Goal: Task Accomplishment & Management: Manage account settings

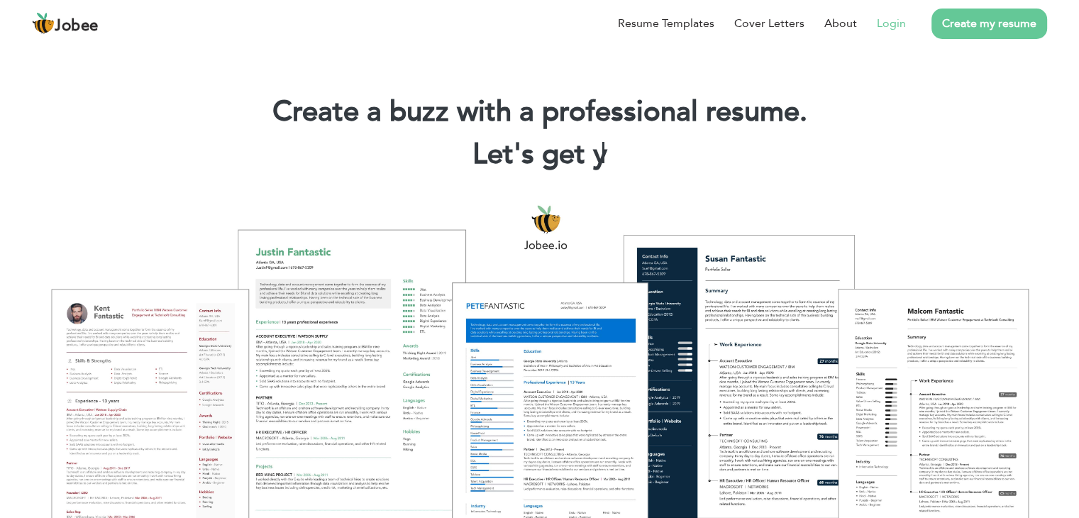
click at [896, 28] on link "Login" at bounding box center [891, 23] width 29 height 17
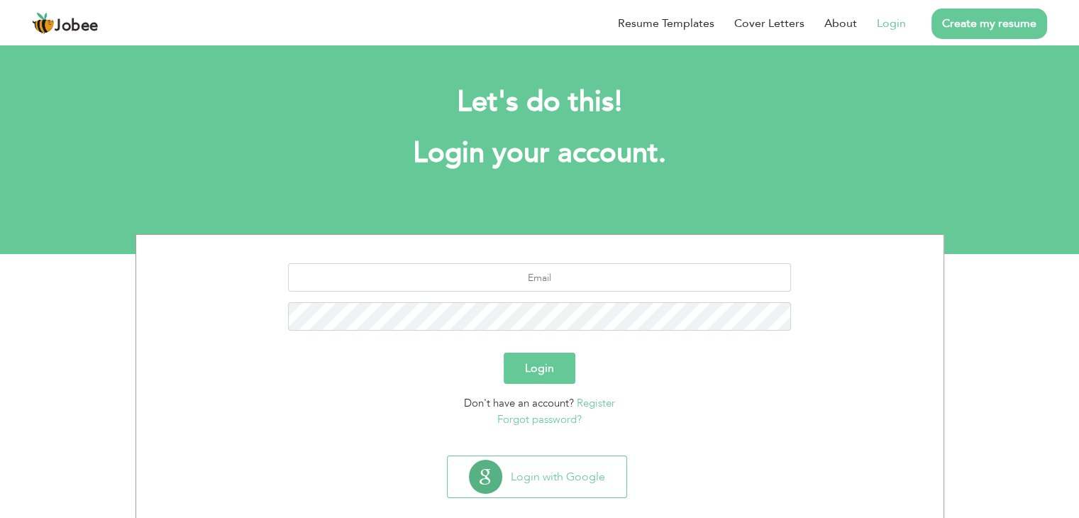
scroll to position [20, 0]
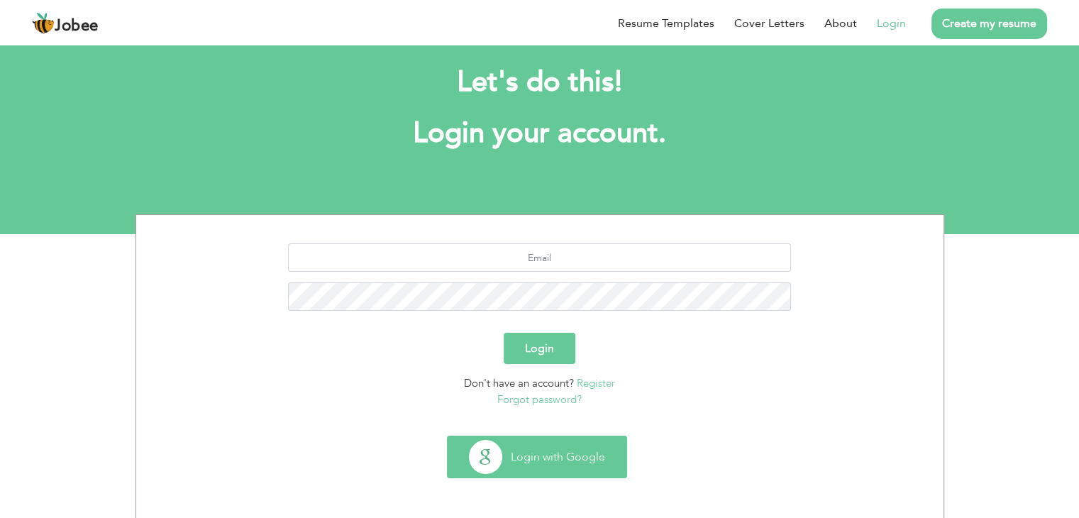
click at [561, 440] on button "Login with Google" at bounding box center [536, 456] width 179 height 41
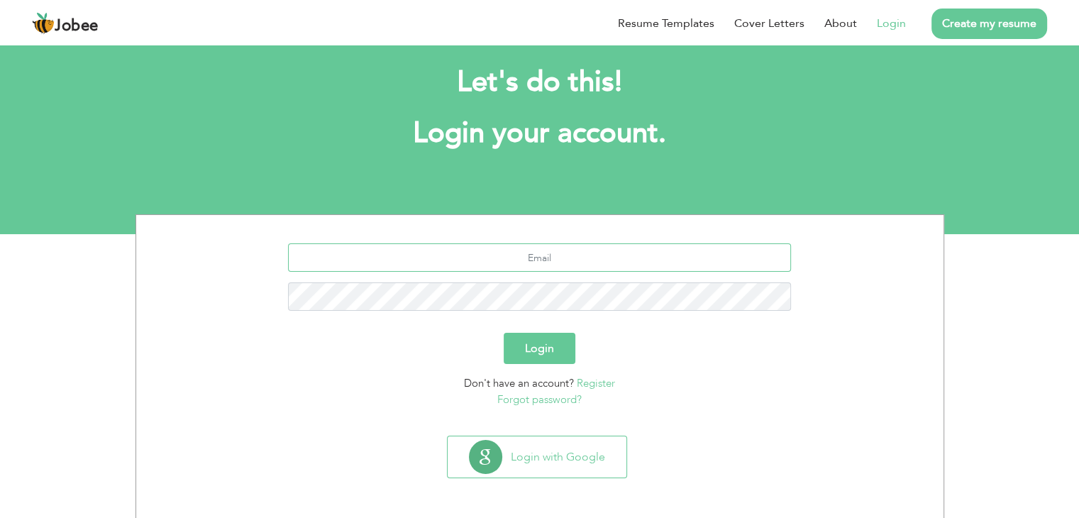
click at [631, 254] on input "text" at bounding box center [539, 257] width 503 height 28
type input "muhammadsiddiqui1214@gmail.com"
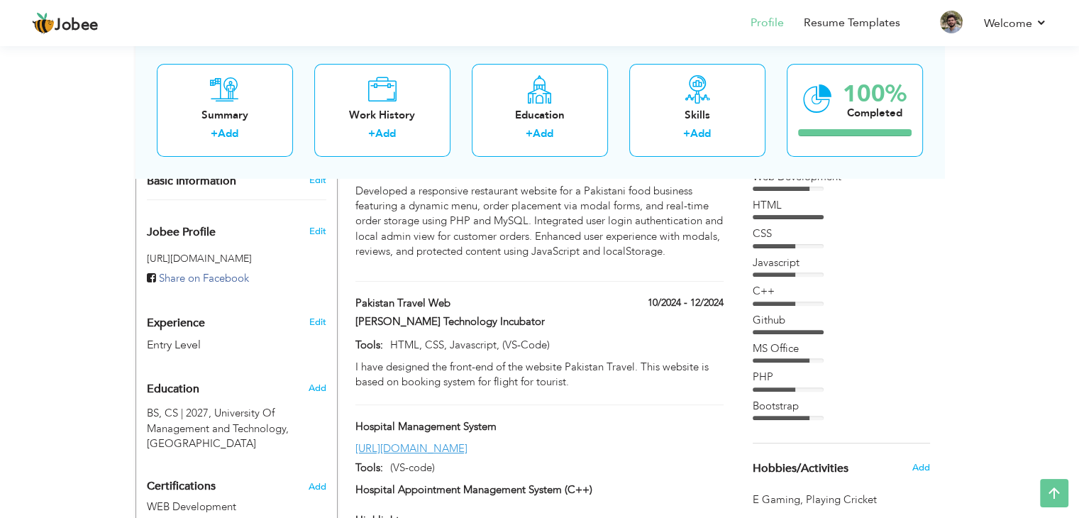
scroll to position [342, 0]
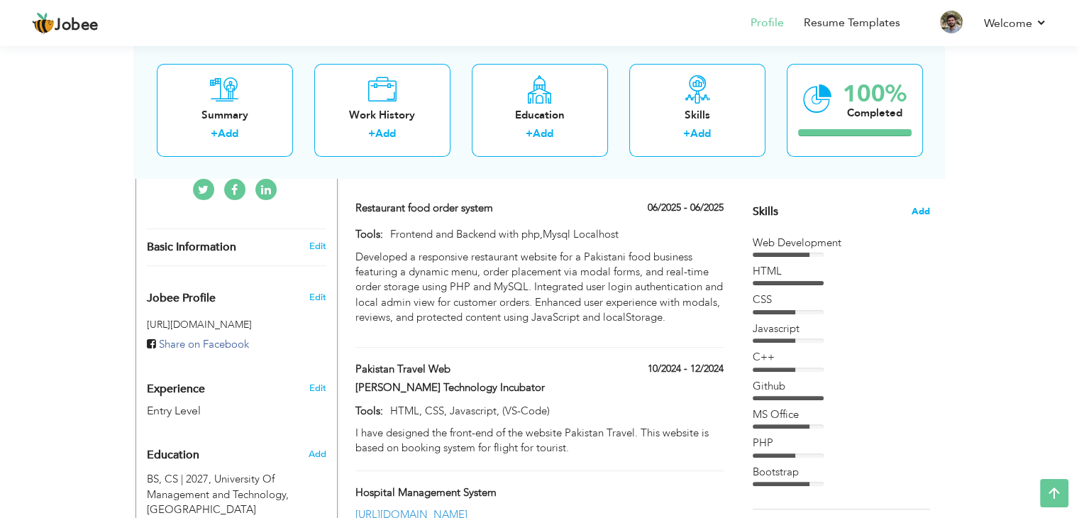
click at [919, 211] on span "Add" at bounding box center [920, 211] width 18 height 13
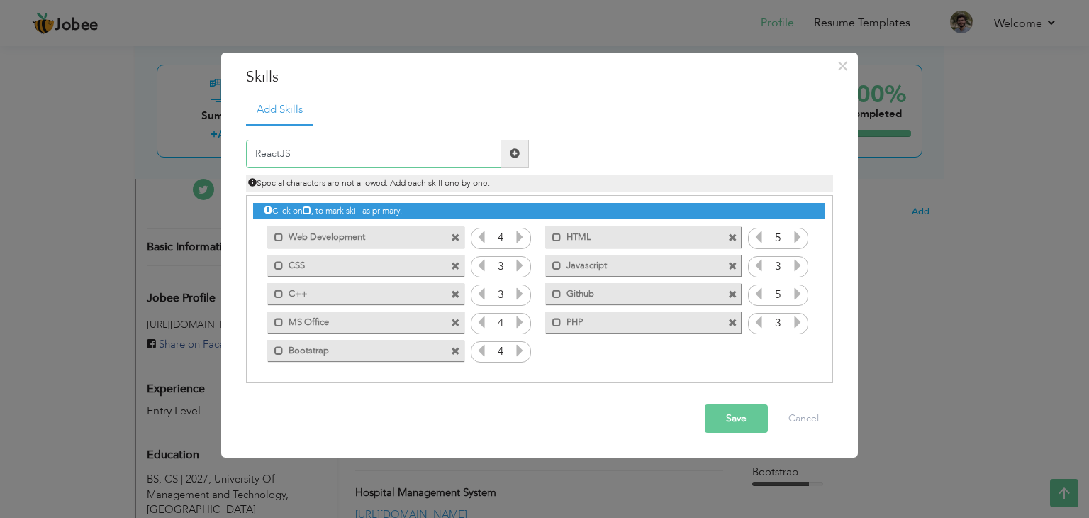
type input "ReactJS"
click at [506, 162] on span at bounding box center [515, 154] width 28 height 28
click at [799, 348] on icon at bounding box center [797, 350] width 13 height 13
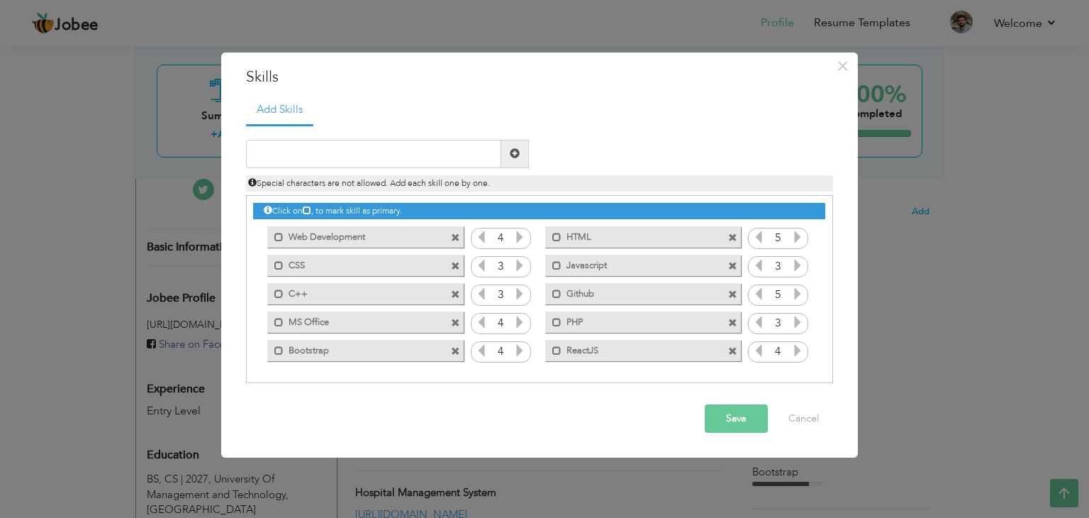
click at [761, 352] on icon at bounding box center [758, 350] width 13 height 13
click at [803, 350] on icon at bounding box center [797, 350] width 13 height 13
click at [749, 418] on button "Save" at bounding box center [736, 418] width 63 height 28
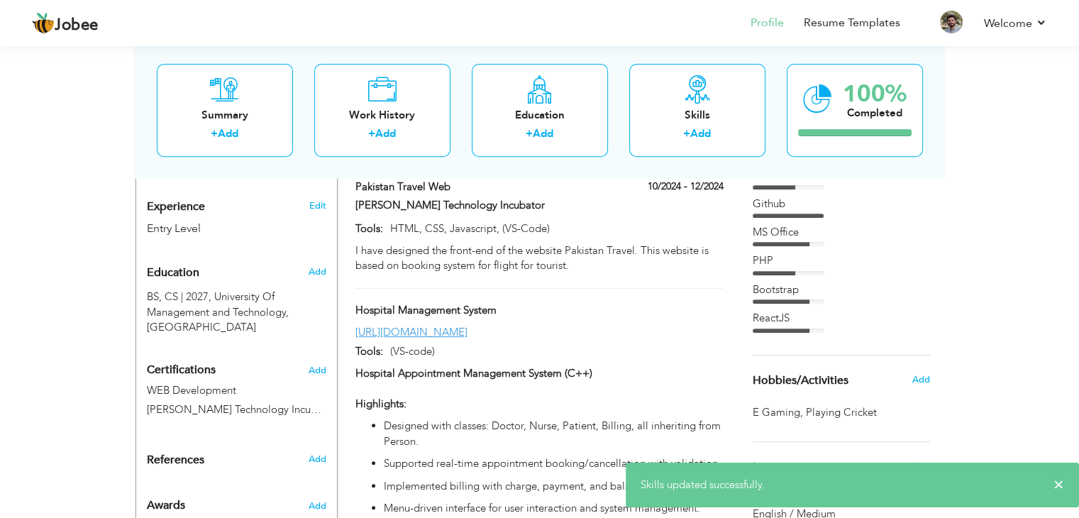
scroll to position [659, 0]
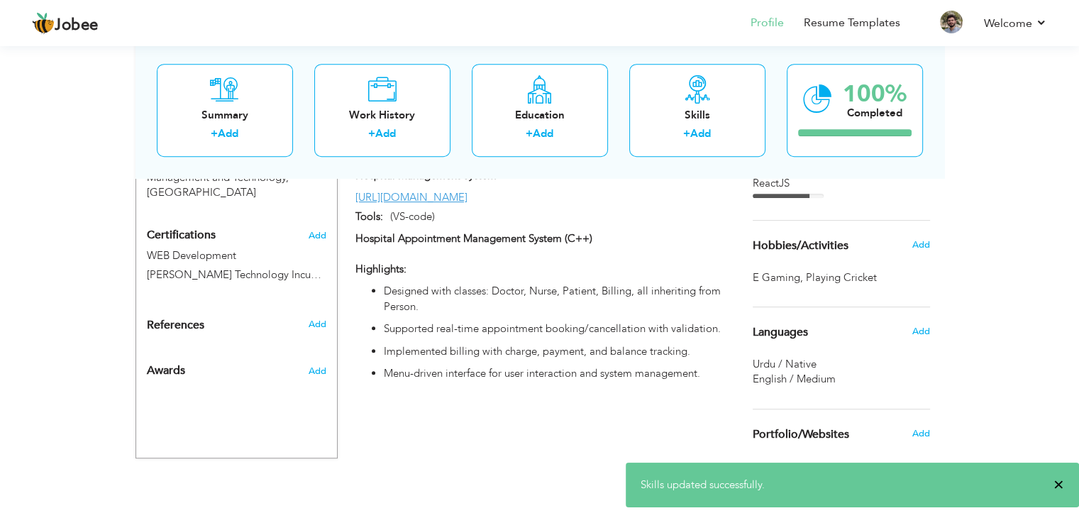
click at [1055, 487] on span "×" at bounding box center [1058, 484] width 11 height 14
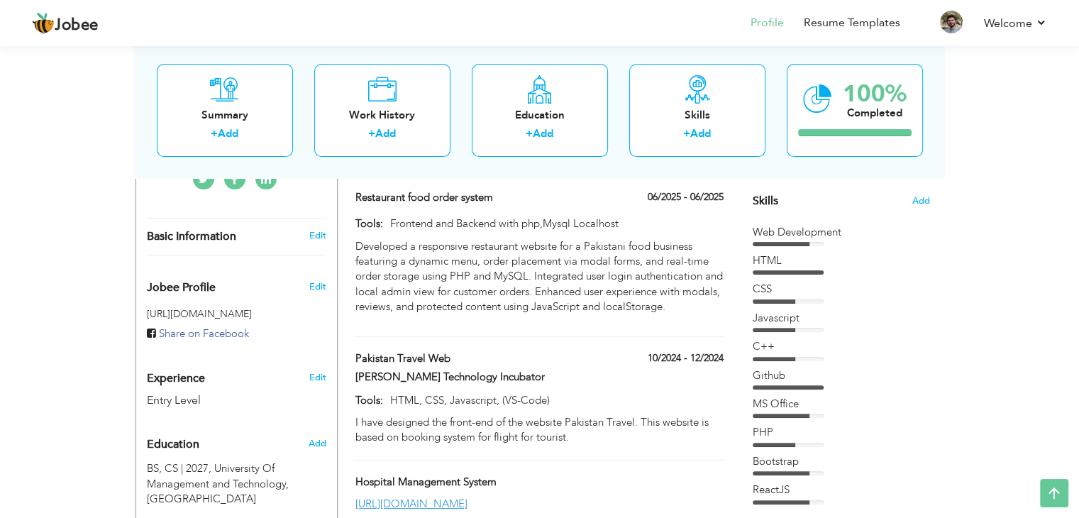
scroll to position [352, 0]
click at [909, 299] on div "CSS" at bounding box center [840, 292] width 177 height 21
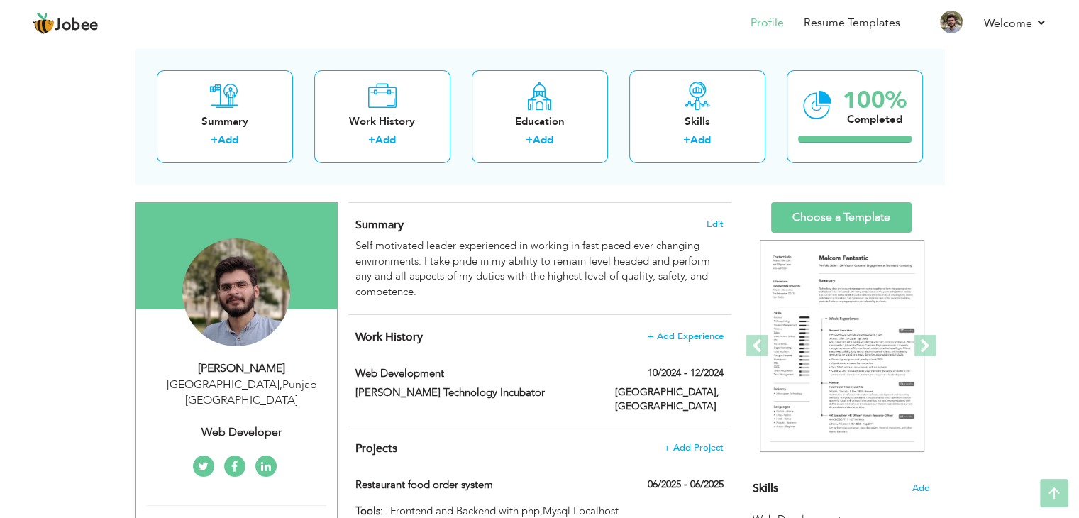
scroll to position [0, 0]
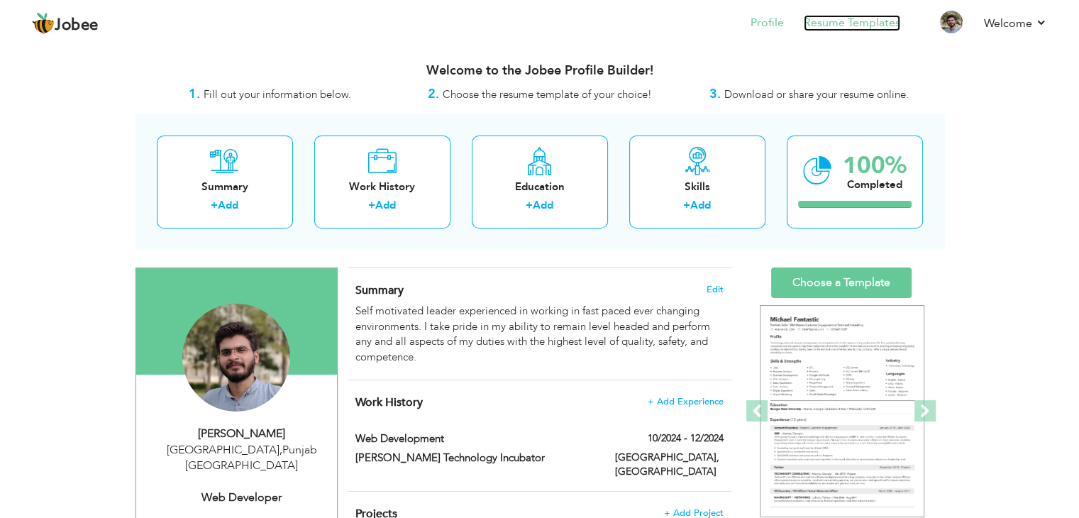
click at [871, 23] on link "Resume Templates" at bounding box center [851, 23] width 96 height 16
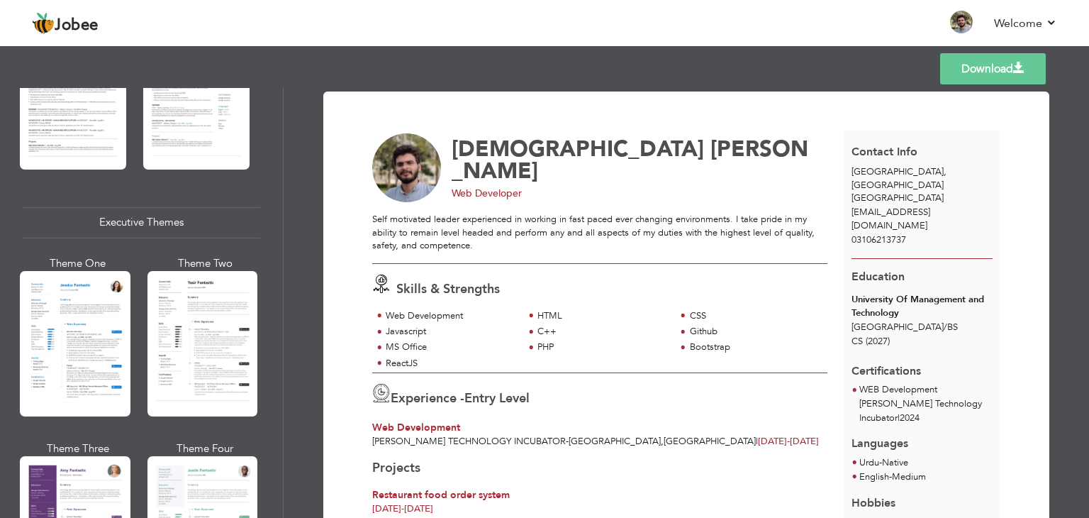
scroll to position [967, 0]
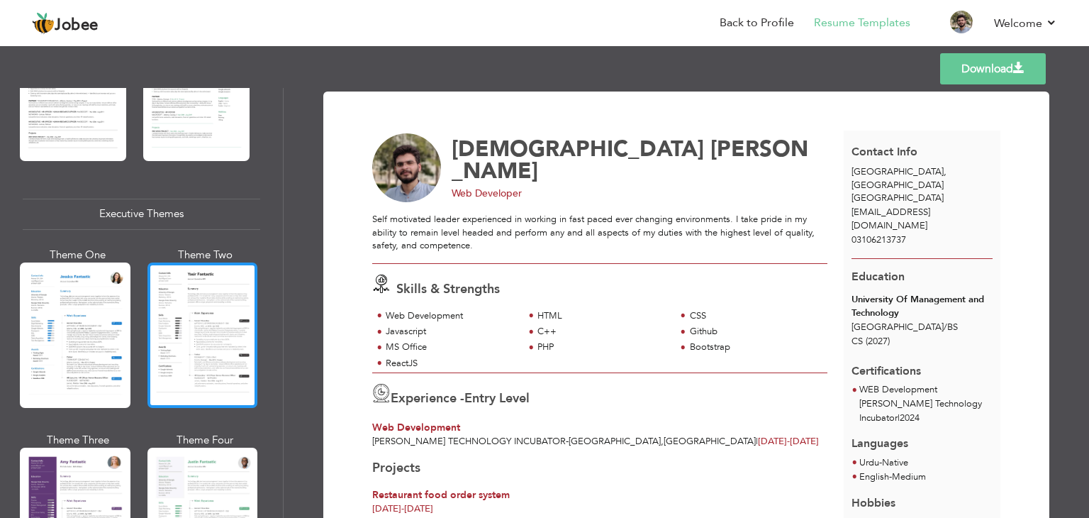
click at [201, 335] on div at bounding box center [203, 334] width 111 height 145
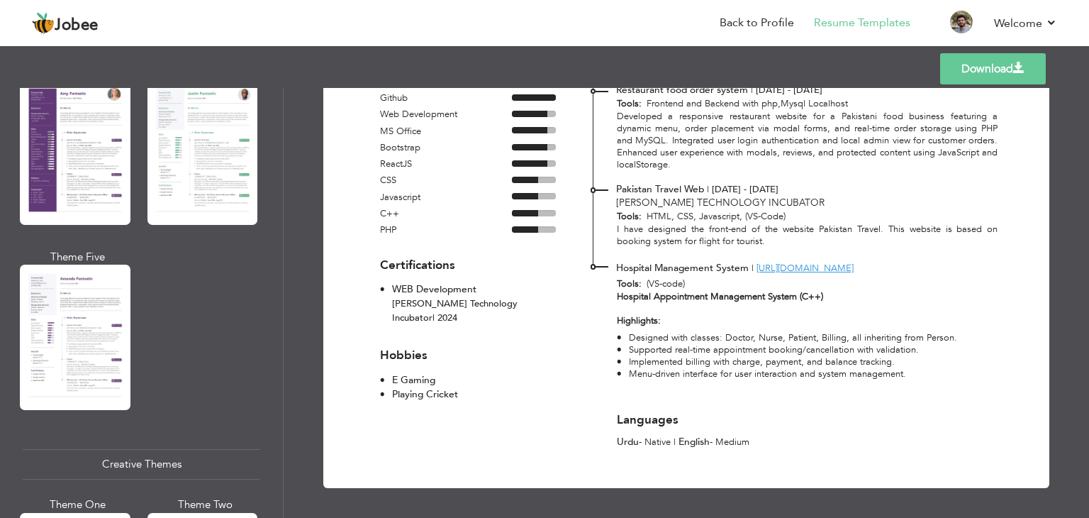
scroll to position [1334, 0]
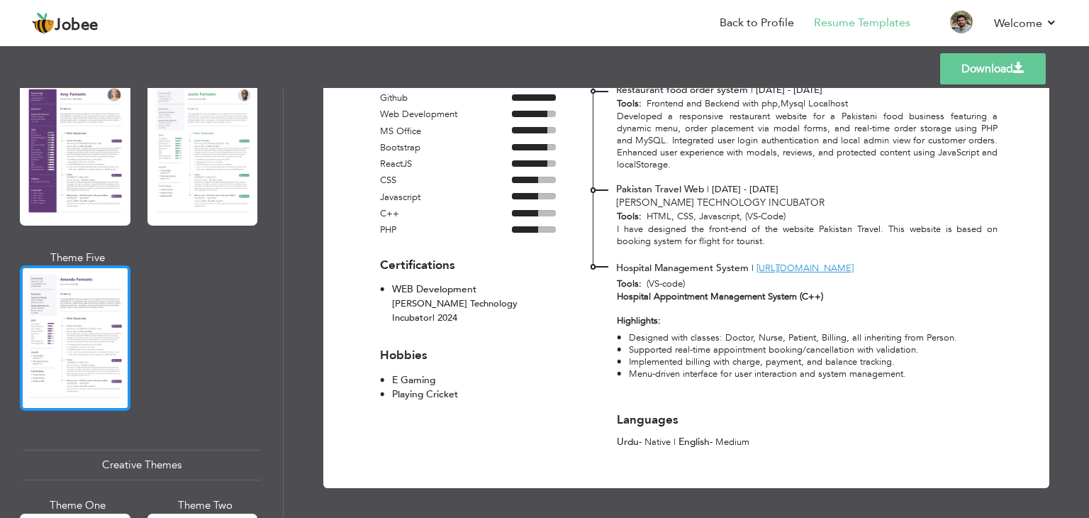
click at [122, 343] on div at bounding box center [75, 337] width 111 height 145
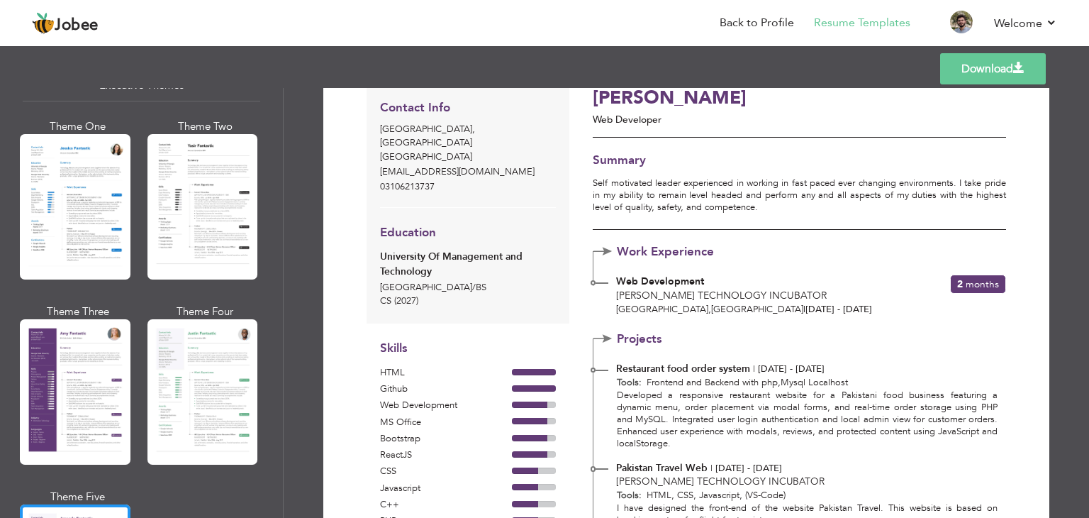
scroll to position [77, 0]
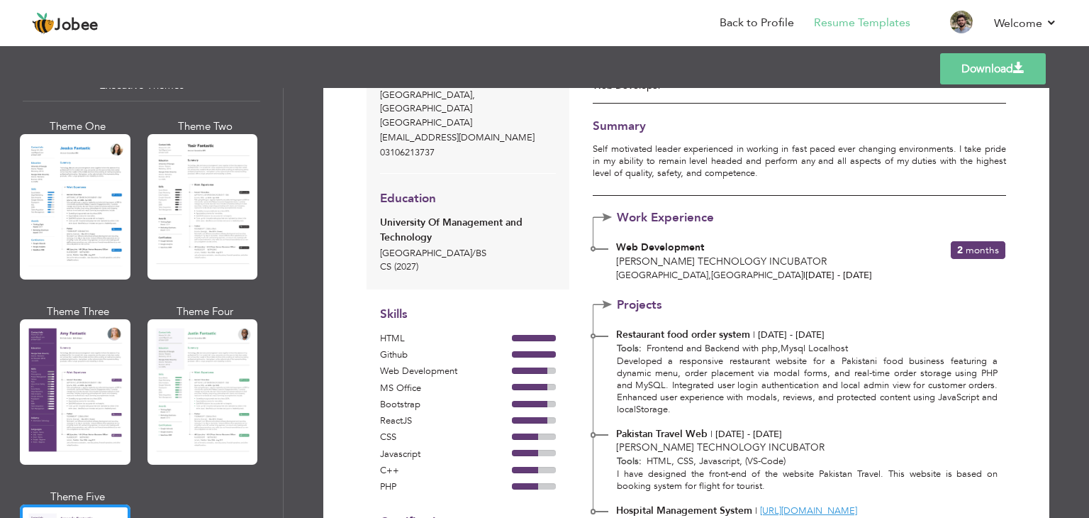
click at [969, 69] on link "Download" at bounding box center [993, 68] width 106 height 31
click at [433, 69] on div "Templates Download" at bounding box center [544, 68] width 1089 height 45
